Goal: Use online tool/utility: Utilize a website feature to perform a specific function

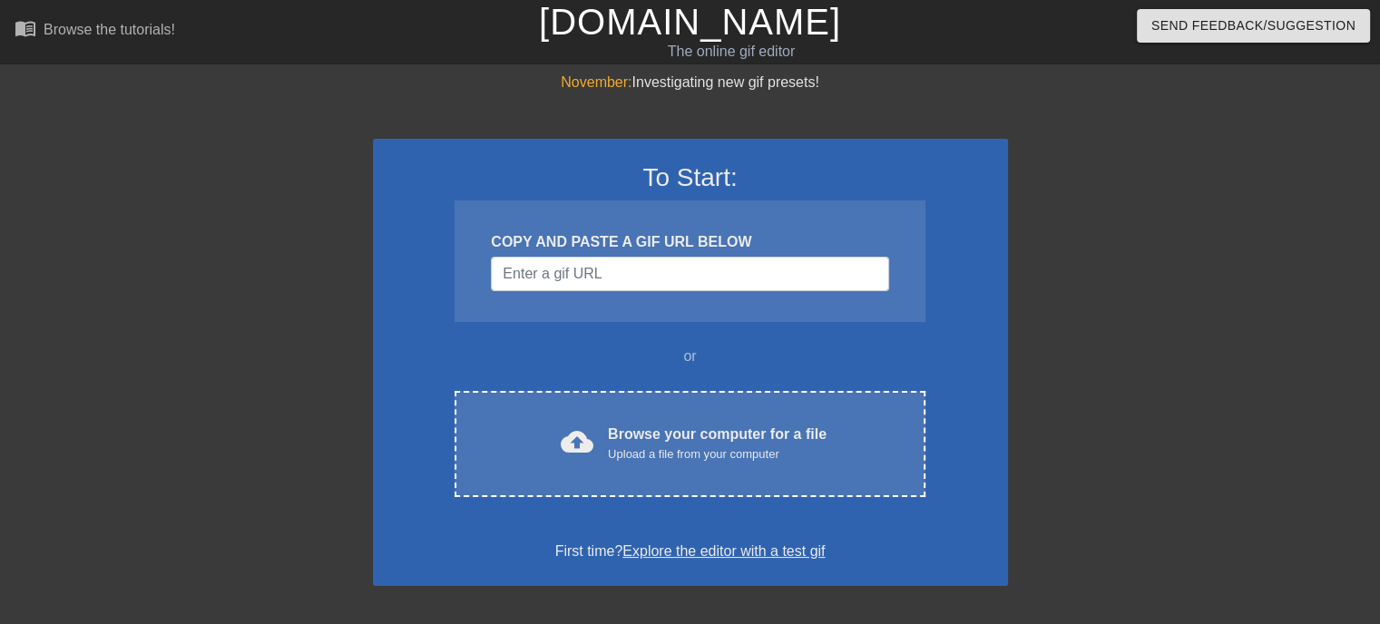
click at [215, 87] on div at bounding box center [215, 344] width 272 height 544
click at [1232, 235] on div at bounding box center [1166, 344] width 272 height 544
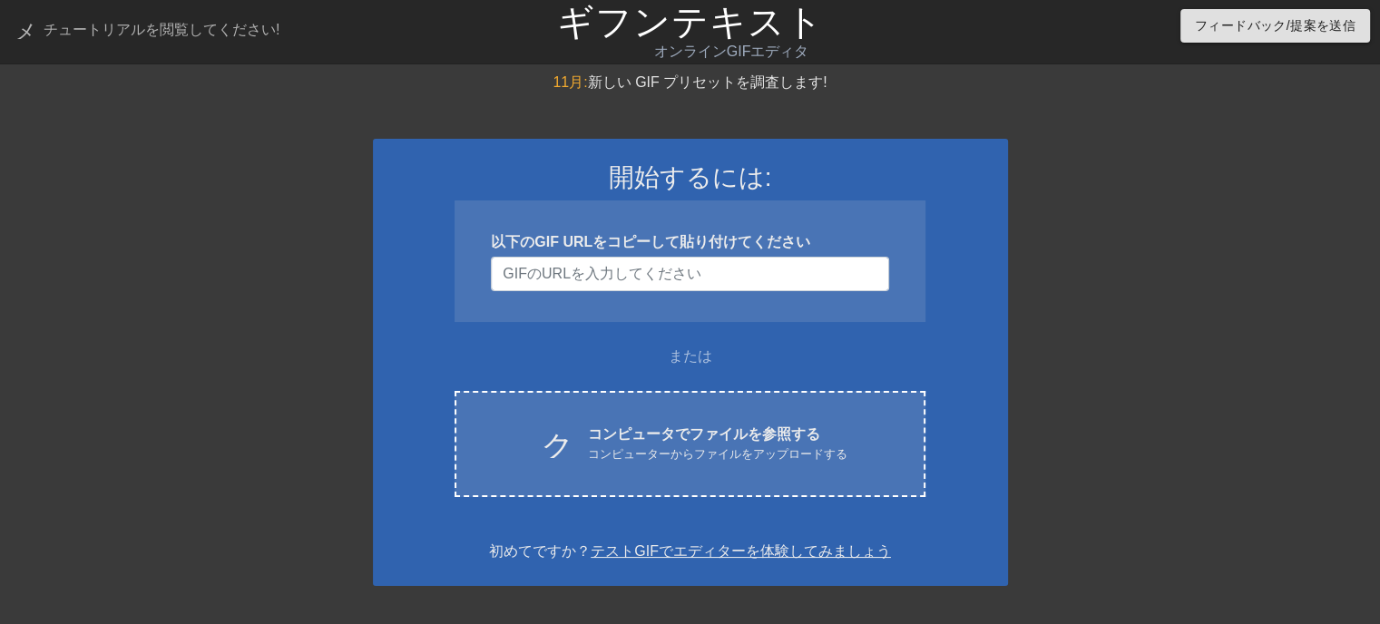
click at [1148, 144] on div at bounding box center [1166, 344] width 272 height 544
drag, startPoint x: 131, startPoint y: 170, endPoint x: 454, endPoint y: 2, distance: 363.9
click at [127, 166] on div at bounding box center [215, 344] width 272 height 544
